Goal: Book appointment/travel/reservation

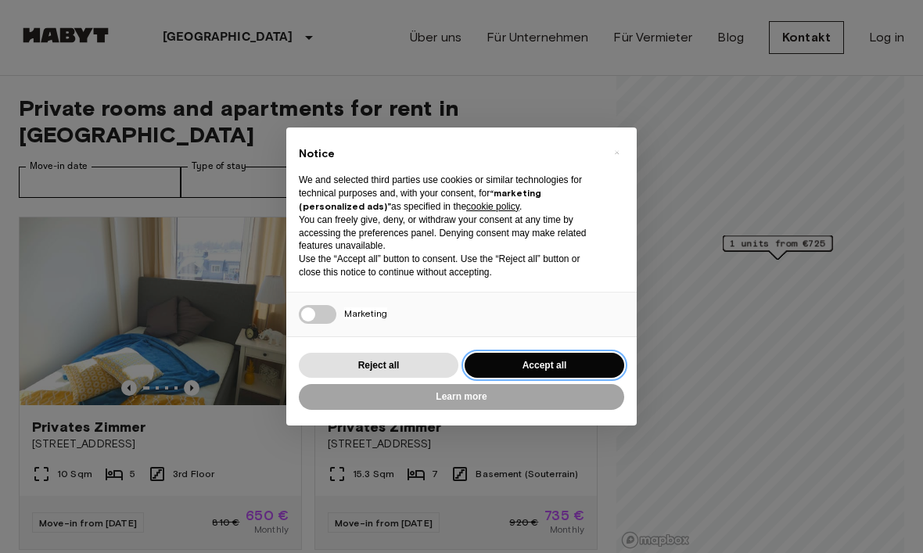
click at [572, 361] on button "Accept all" at bounding box center [545, 366] width 160 height 26
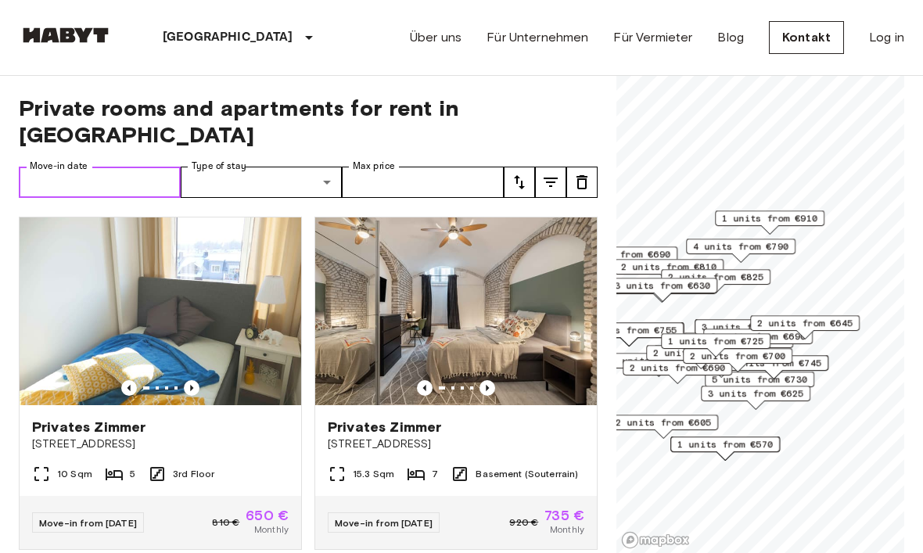
click at [127, 167] on input "Move-in date" at bounding box center [100, 182] width 162 height 31
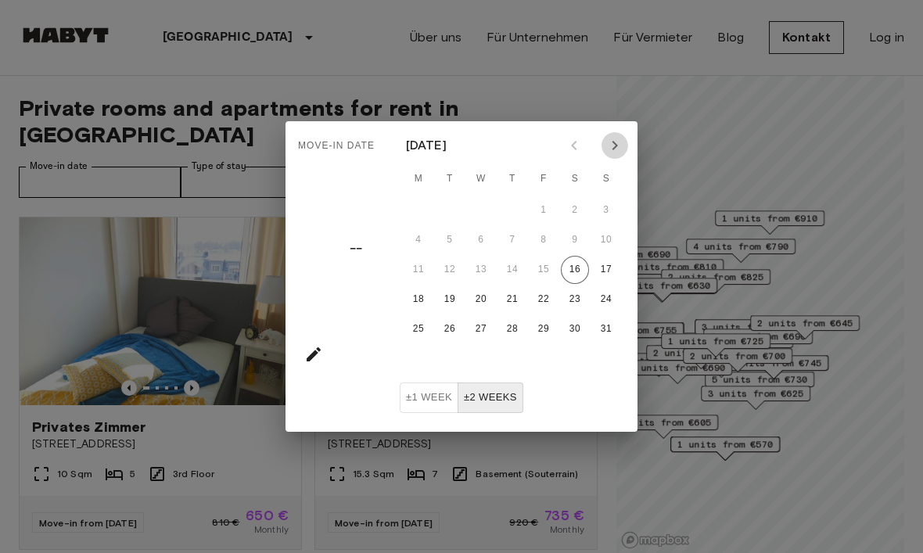
click at [619, 146] on icon "Next month" at bounding box center [614, 145] width 19 height 19
click at [621, 146] on icon "Next month" at bounding box center [614, 145] width 19 height 19
click at [624, 146] on button "Next month" at bounding box center [614, 145] width 27 height 27
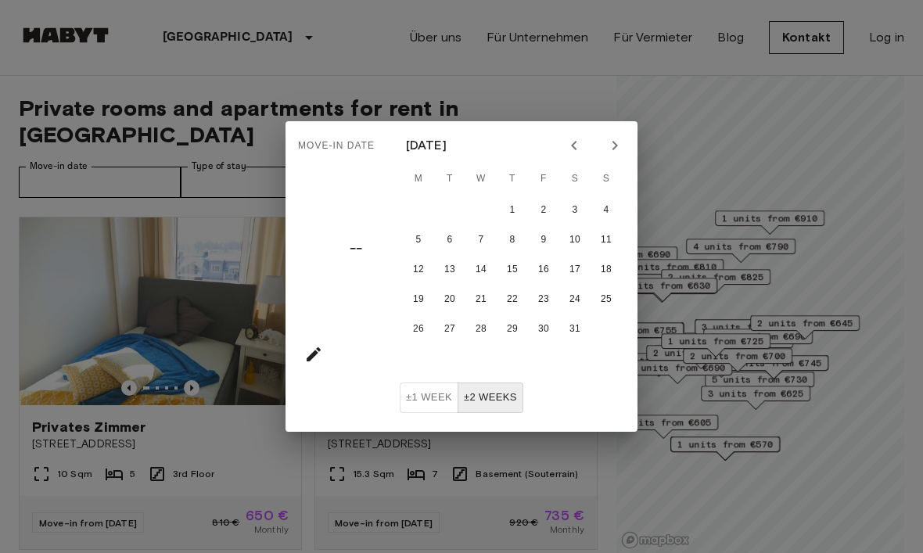
click at [624, 145] on button "Next month" at bounding box center [614, 145] width 27 height 27
click at [626, 146] on button "Next month" at bounding box center [614, 145] width 27 height 27
click at [625, 146] on button "Next month" at bounding box center [614, 145] width 27 height 27
click at [482, 217] on button "1" at bounding box center [481, 210] width 28 height 28
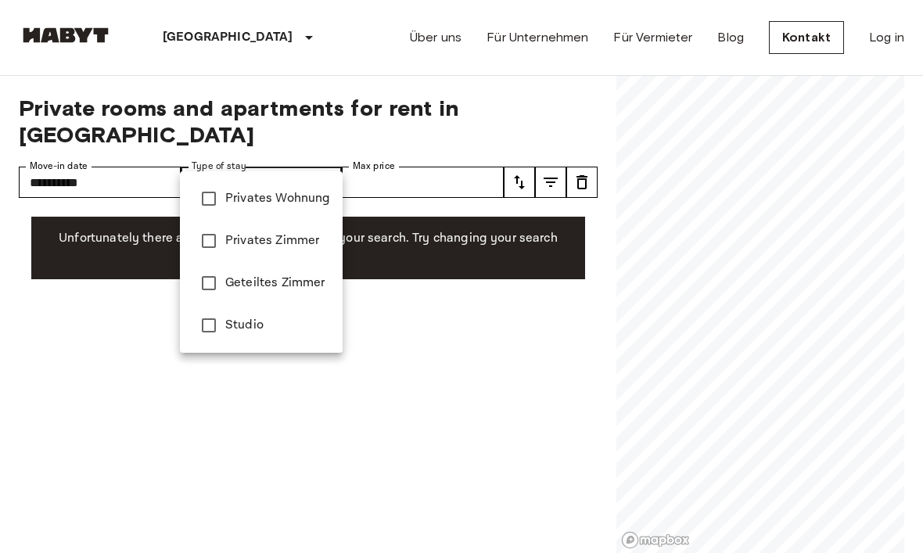
click at [460, 160] on div at bounding box center [461, 276] width 923 height 553
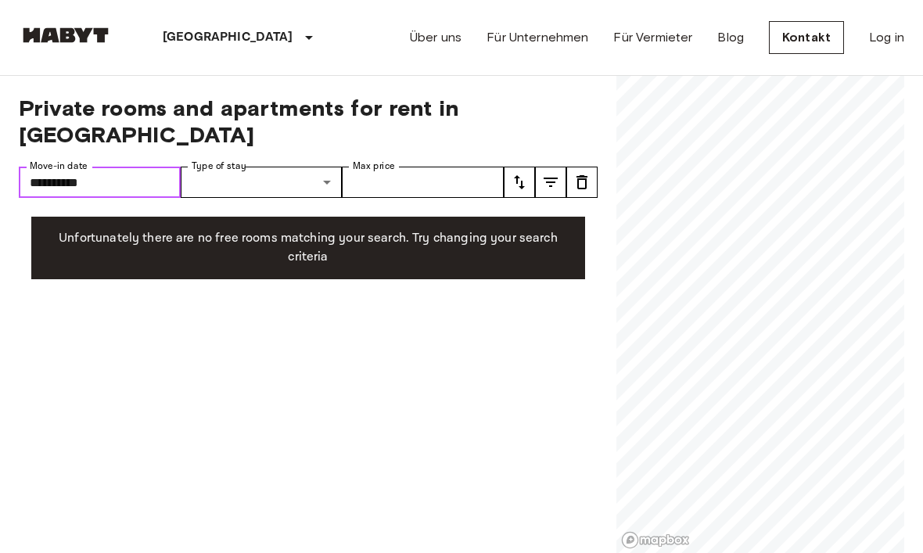
click at [151, 167] on input "**********" at bounding box center [100, 182] width 162 height 31
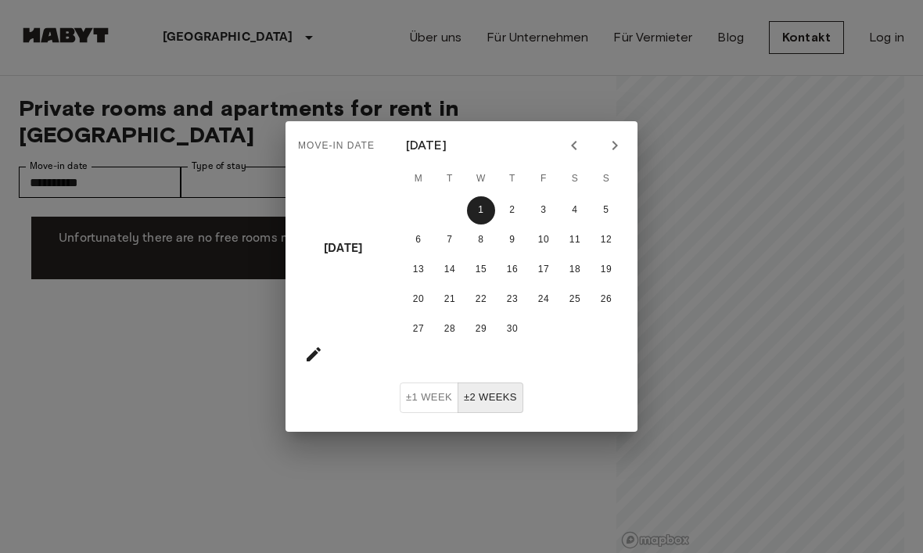
click at [378, 475] on div "Move-in date Wed, Apr 1 April 2026 M T W T F S S 1 2 3 4 5 6 7 8 9 10 11 12 13 …" at bounding box center [461, 276] width 923 height 553
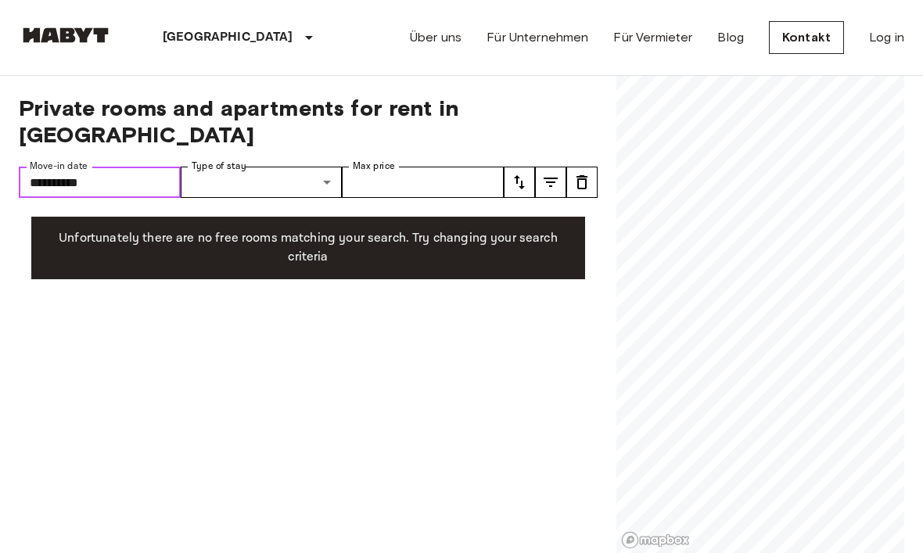
click at [158, 170] on input "**********" at bounding box center [100, 182] width 162 height 31
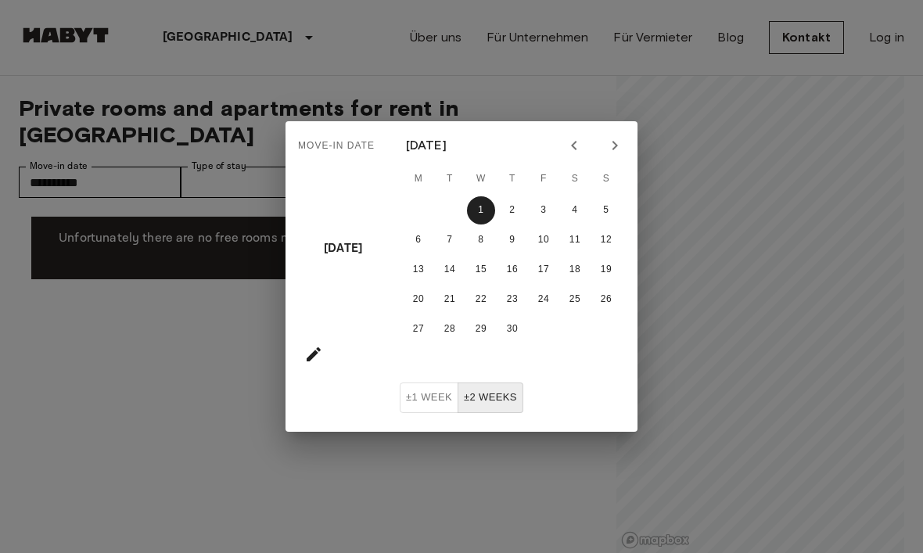
click at [572, 140] on icon "Previous month" at bounding box center [574, 145] width 19 height 19
click at [572, 139] on icon "Previous month" at bounding box center [574, 145] width 19 height 19
click at [570, 145] on icon "Previous month" at bounding box center [574, 145] width 19 height 19
click at [571, 143] on icon "Previous month" at bounding box center [574, 145] width 19 height 19
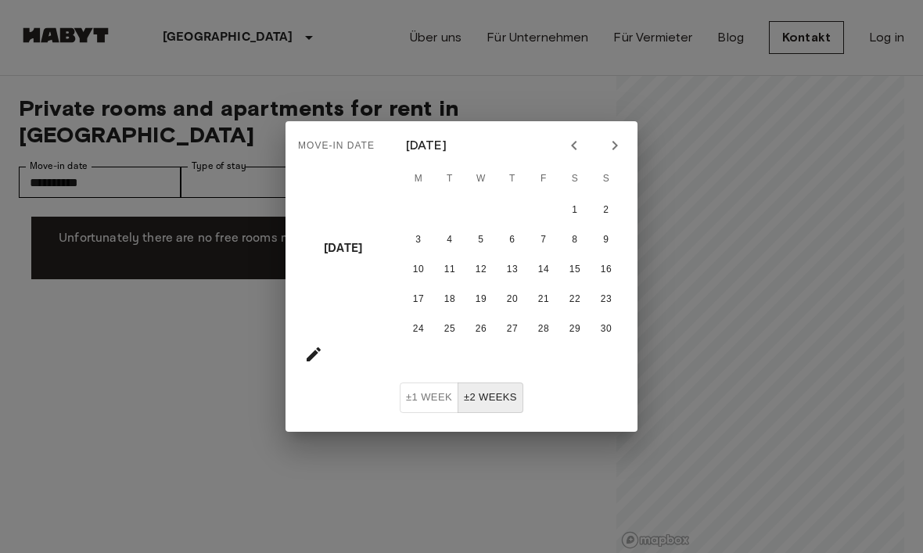
click at [569, 141] on icon "Previous month" at bounding box center [574, 145] width 19 height 19
click at [569, 140] on icon "Previous month" at bounding box center [574, 145] width 19 height 19
click at [581, 140] on icon "Previous month" at bounding box center [574, 145] width 19 height 19
click at [576, 270] on button "16" at bounding box center [575, 270] width 28 height 28
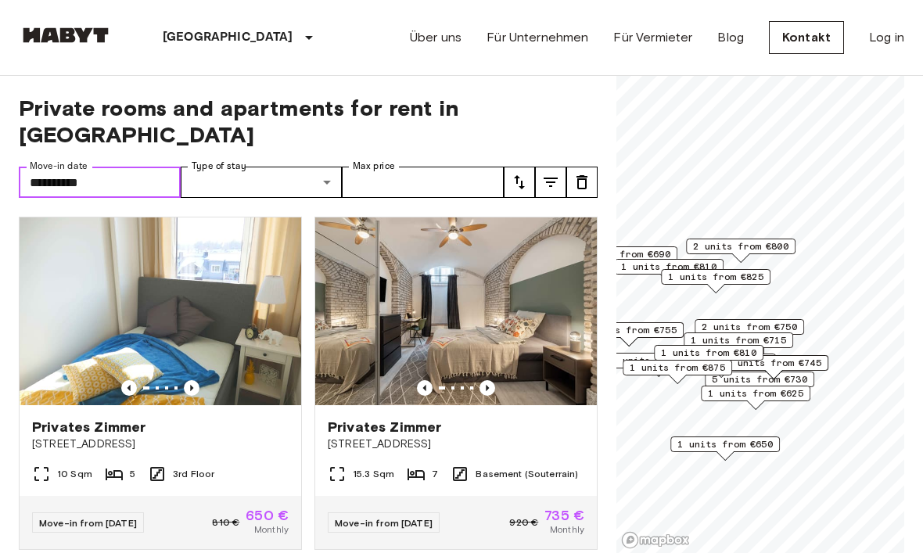
type input "**********"
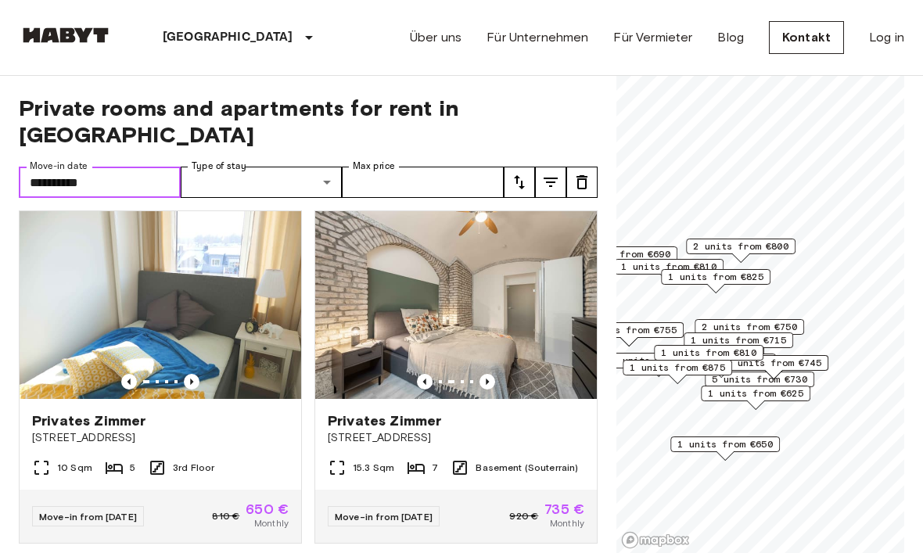
scroll to position [5, 0]
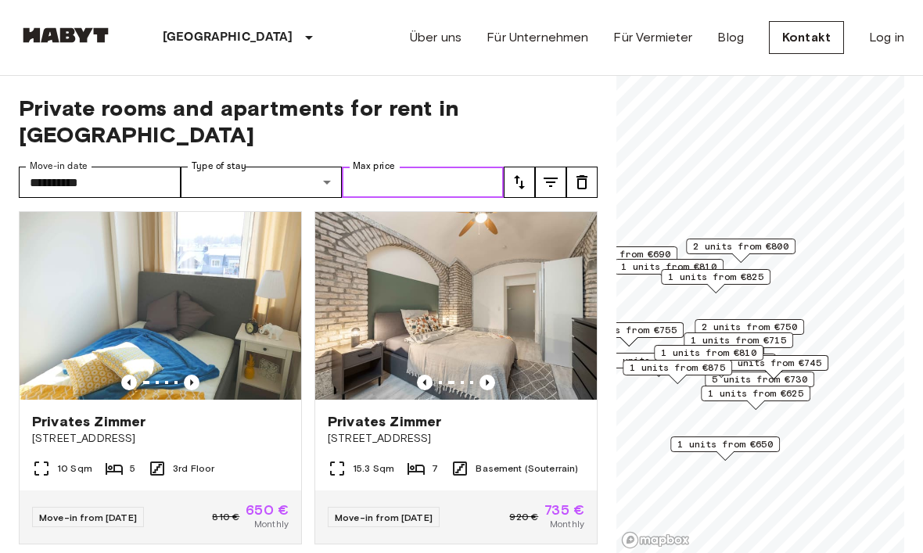
click at [407, 167] on input "Max price" at bounding box center [423, 182] width 162 height 31
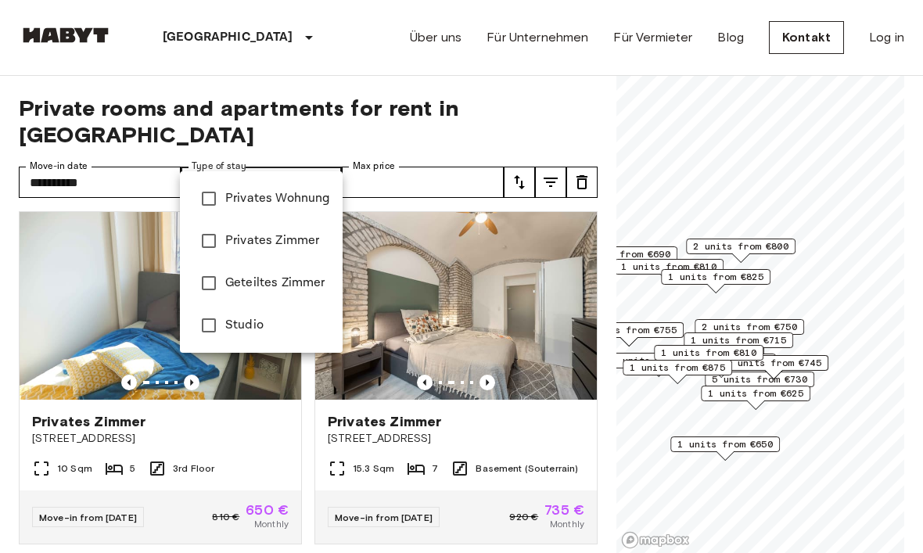
click at [304, 198] on span "Privates Wohnung" at bounding box center [277, 198] width 105 height 19
type input "**********"
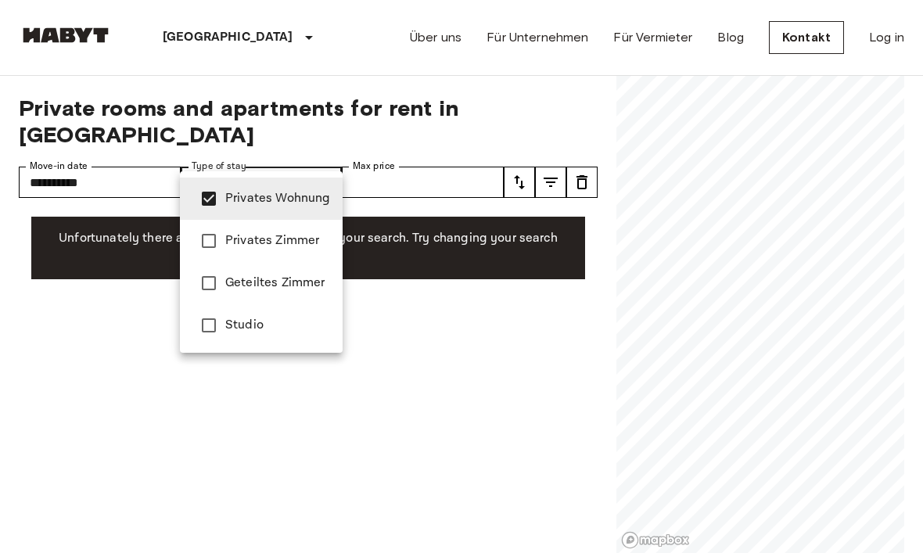
click at [296, 203] on span "Privates Wohnung" at bounding box center [277, 198] width 105 height 19
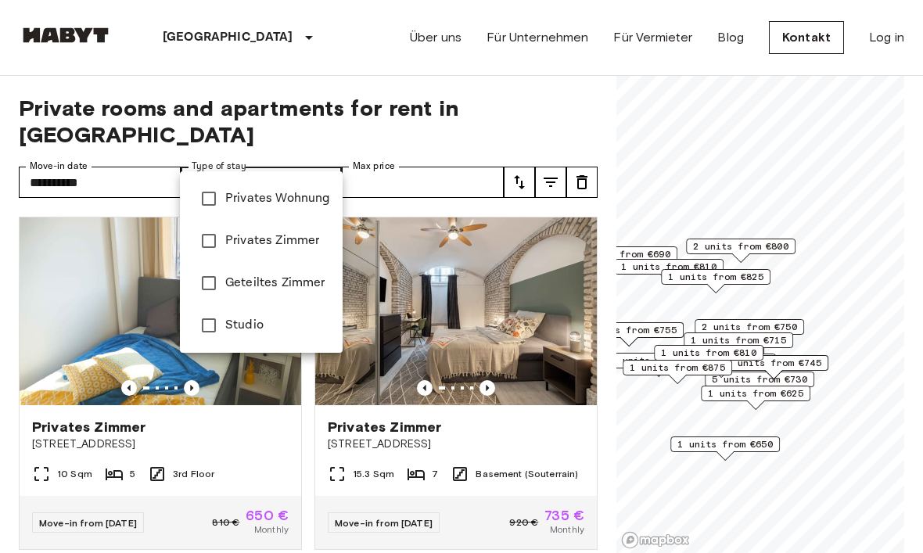
click at [292, 247] on span "Privates Zimmer" at bounding box center [277, 240] width 105 height 19
type input "**********"
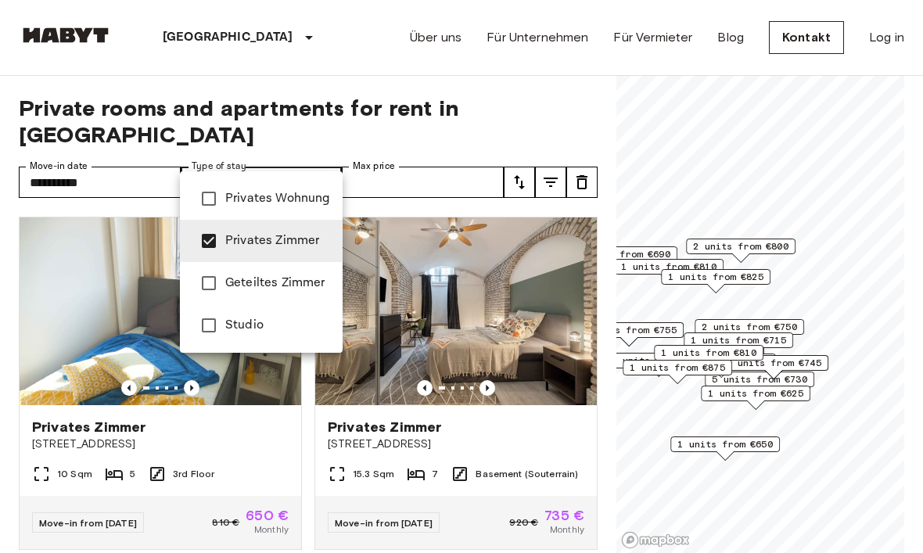
click at [335, 145] on div at bounding box center [461, 276] width 923 height 553
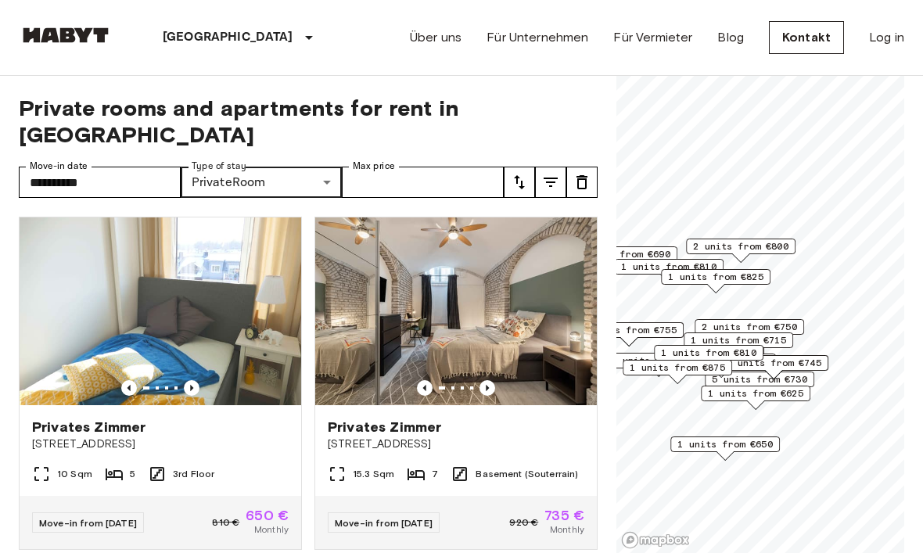
click at [547, 173] on icon "tune" at bounding box center [550, 182] width 19 height 19
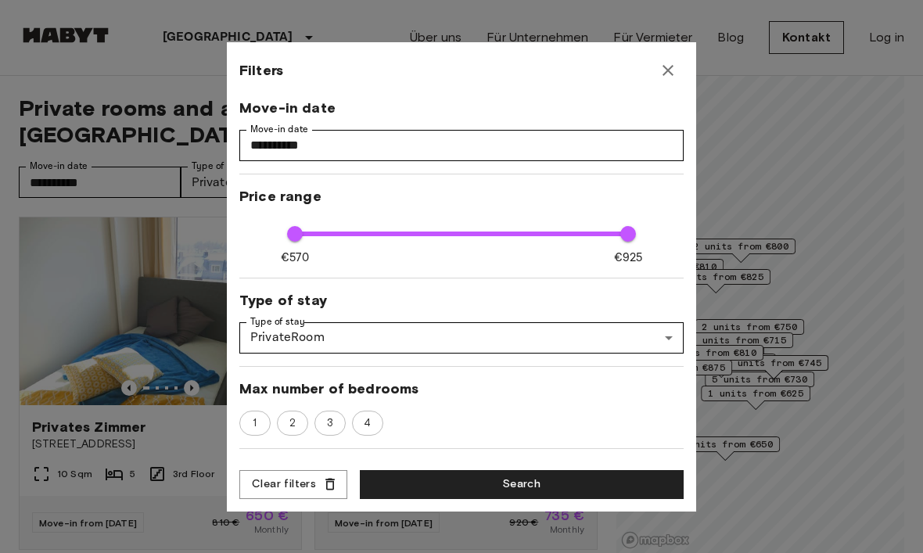
click at [676, 54] on div "**********" at bounding box center [461, 276] width 469 height 469
click at [683, 66] on button "button" at bounding box center [667, 70] width 31 height 31
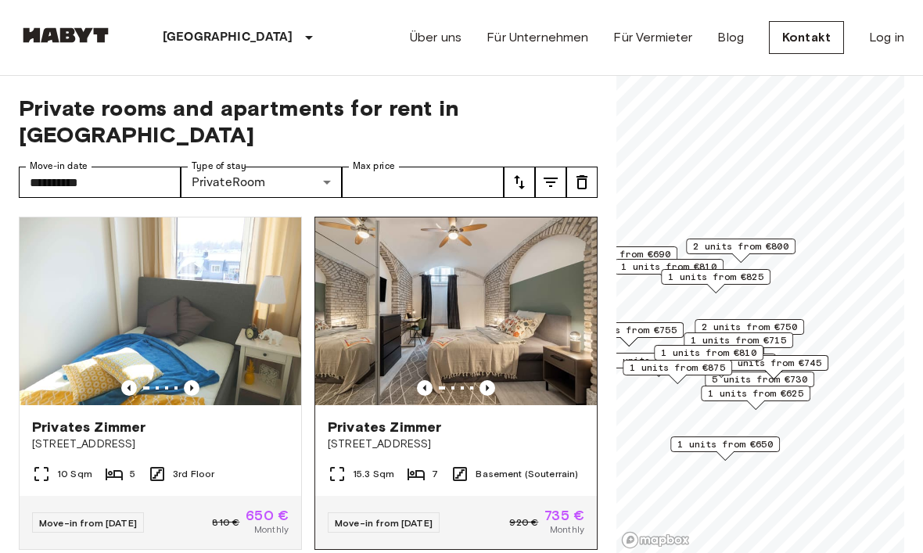
click at [424, 418] on span "Privates Zimmer" at bounding box center [384, 427] width 113 height 19
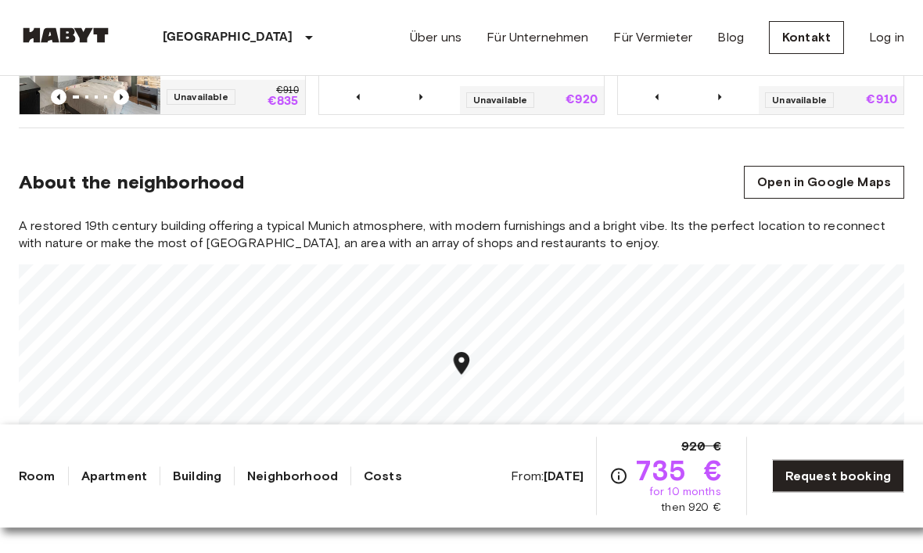
scroll to position [1232, 0]
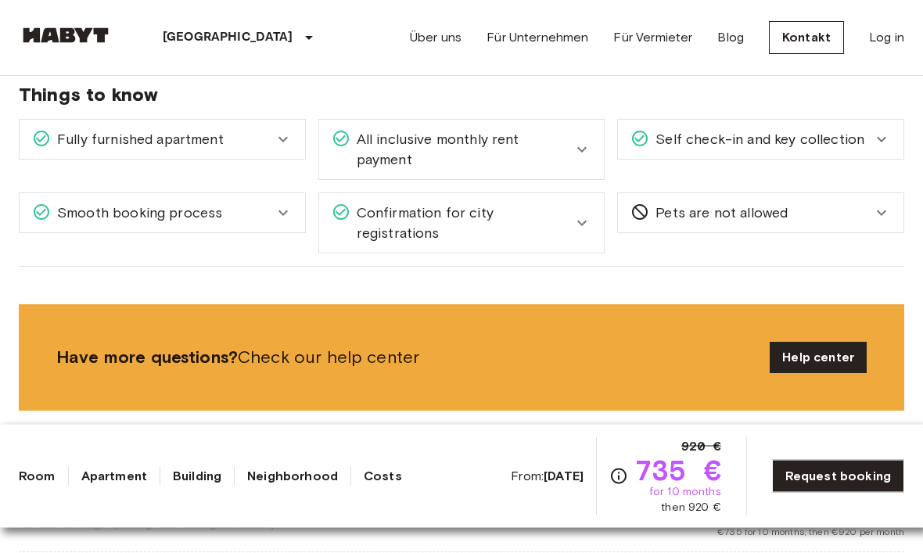
click at [772, 217] on span "Pets are not allowed" at bounding box center [718, 213] width 138 height 20
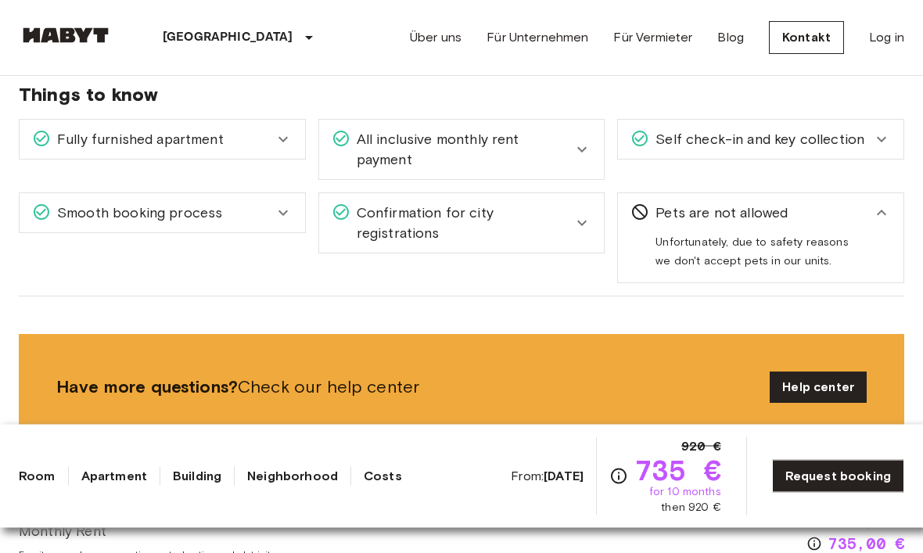
scroll to position [1706, 0]
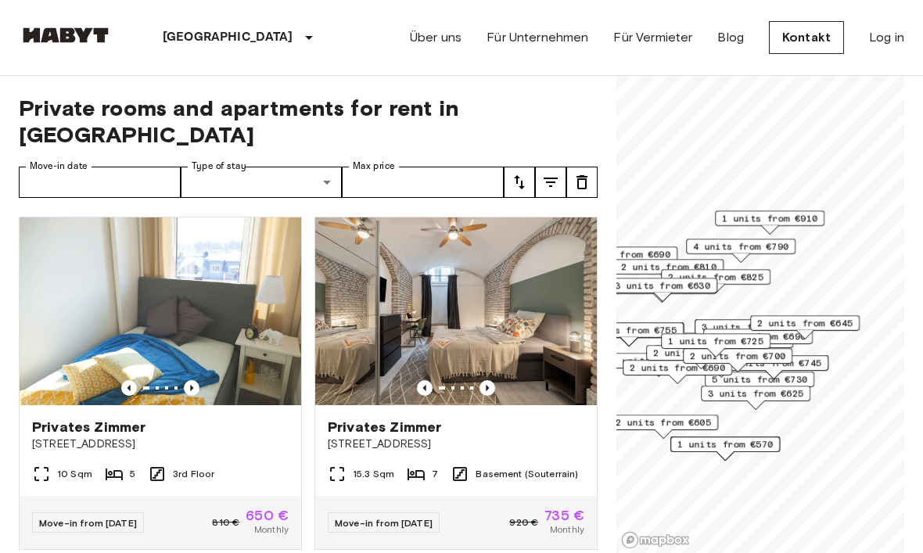
click at [543, 173] on icon "tune" at bounding box center [550, 182] width 19 height 19
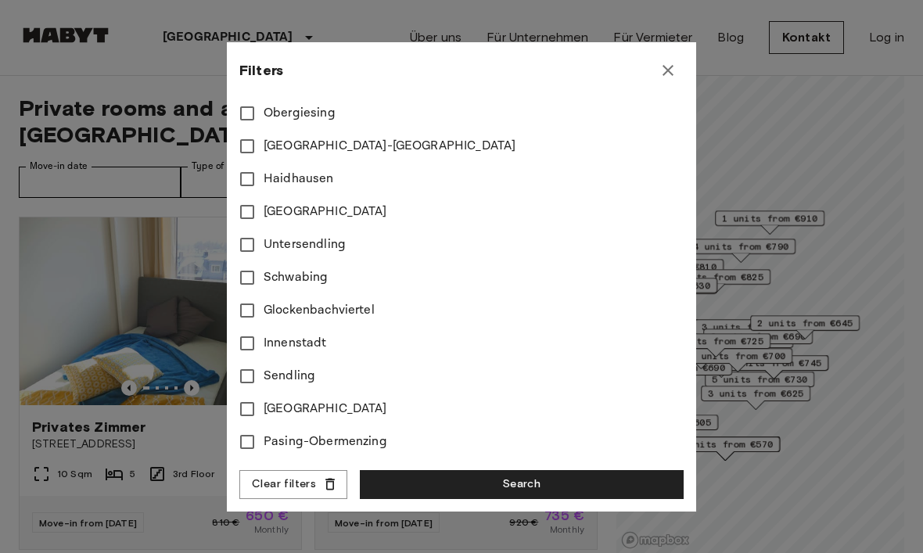
scroll to position [697, 0]
click at [641, 65] on div "Filters" at bounding box center [461, 70] width 444 height 31
click at [640, 64] on div "Filters" at bounding box center [461, 70] width 444 height 31
click at [668, 74] on icon "button" at bounding box center [667, 70] width 19 height 19
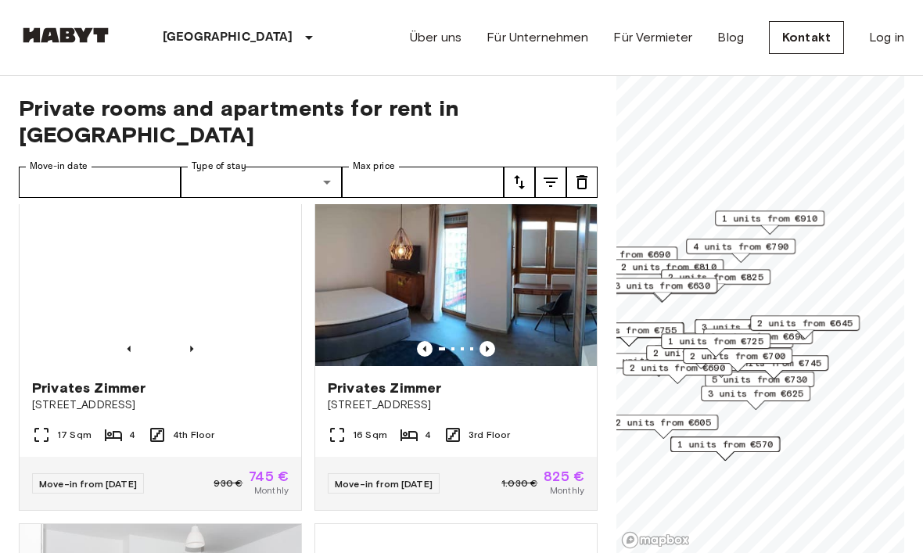
scroll to position [2459, 0]
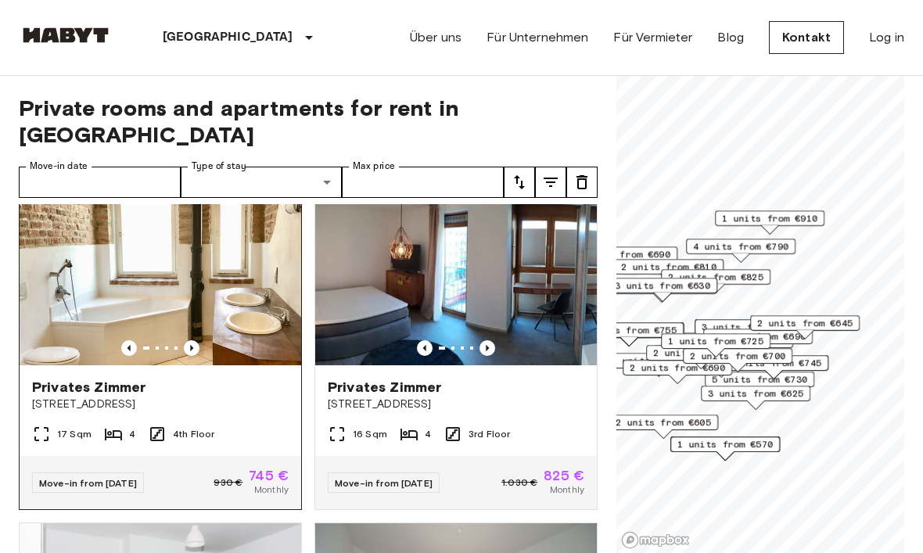
click at [117, 378] on span "Privates Zimmer" at bounding box center [88, 387] width 113 height 19
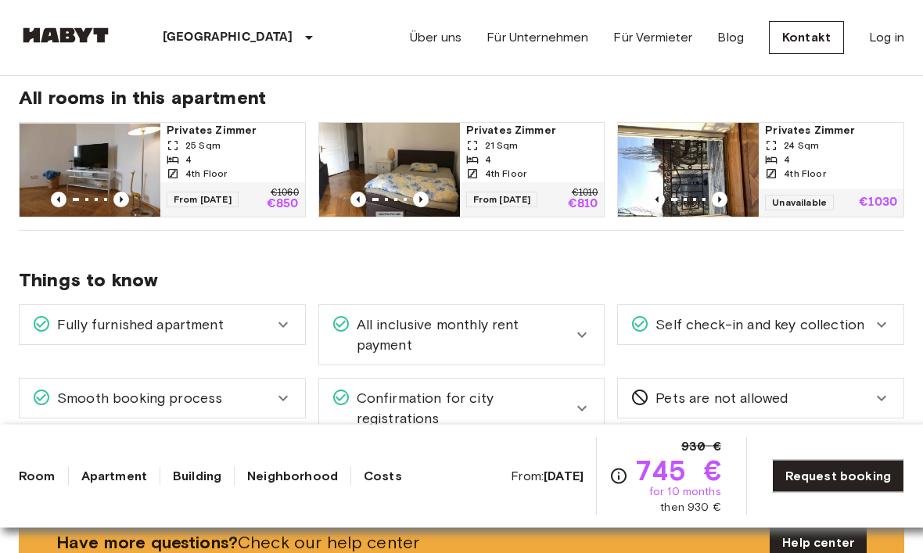
scroll to position [820, 0]
